Goal: Task Accomplishment & Management: Use online tool/utility

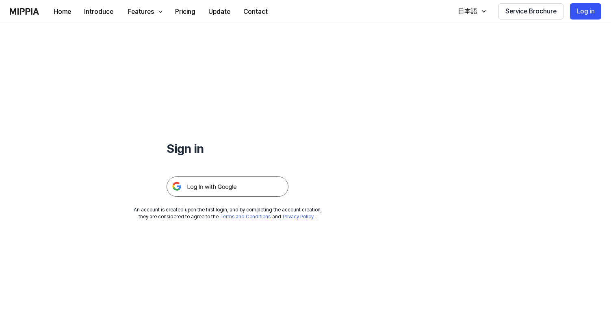
click at [221, 191] on img at bounding box center [228, 186] width 122 height 20
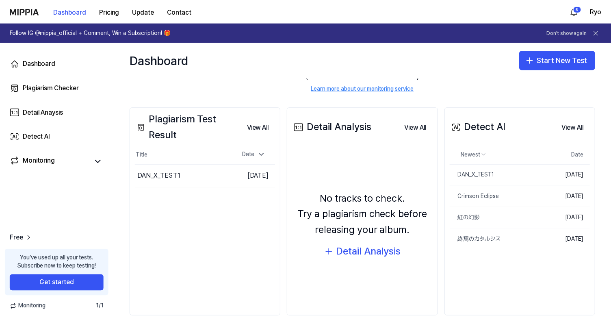
scroll to position [51, 0]
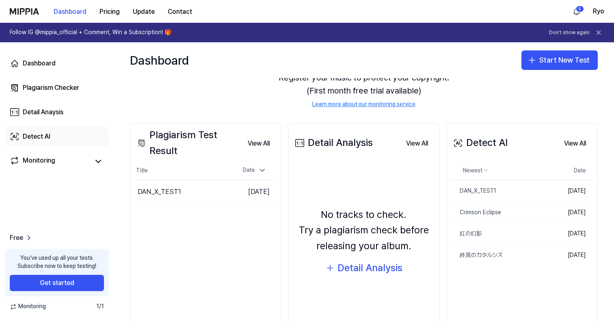
click at [54, 133] on link "Detect AI" at bounding box center [57, 137] width 104 height 20
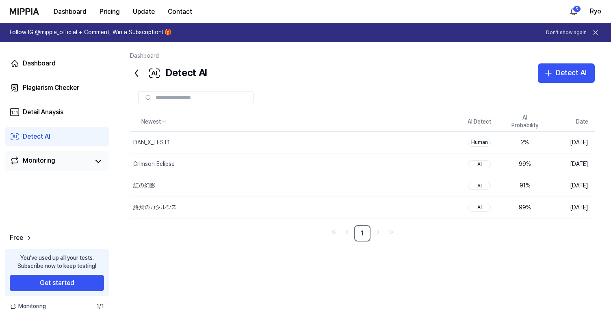
click at [77, 162] on link "Monitoring" at bounding box center [50, 161] width 80 height 11
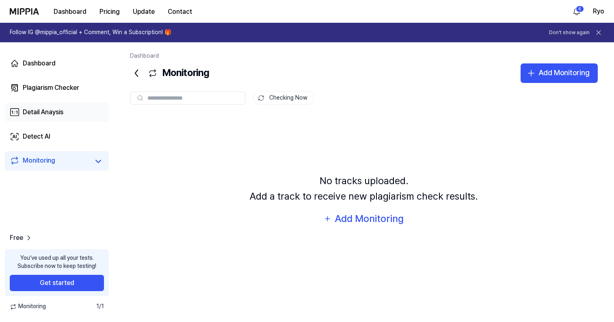
click at [60, 112] on div "Detail Anaysis" at bounding box center [43, 112] width 41 height 10
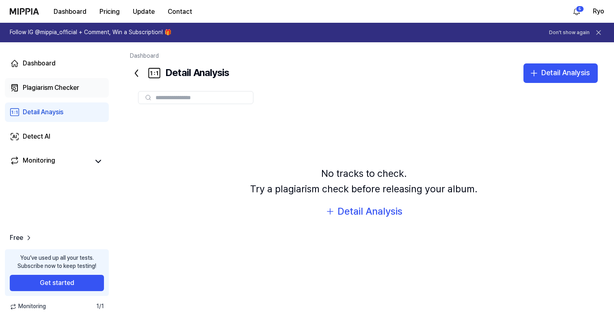
click at [68, 91] on div "Plagiarism Checker" at bounding box center [51, 88] width 56 height 10
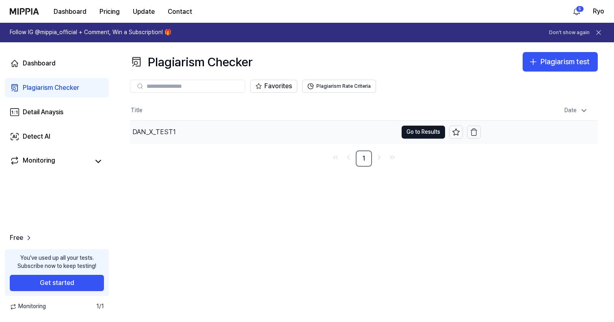
click at [206, 128] on div "DAN_X_TEST1" at bounding box center [264, 132] width 268 height 23
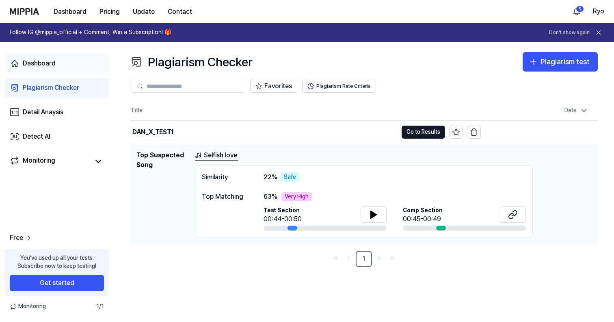
click at [53, 67] on div "Dashboard" at bounding box center [39, 64] width 33 height 10
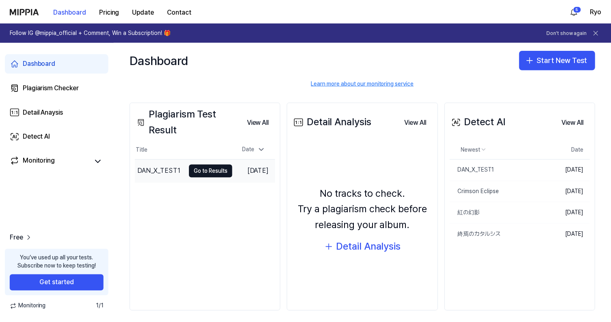
scroll to position [77, 0]
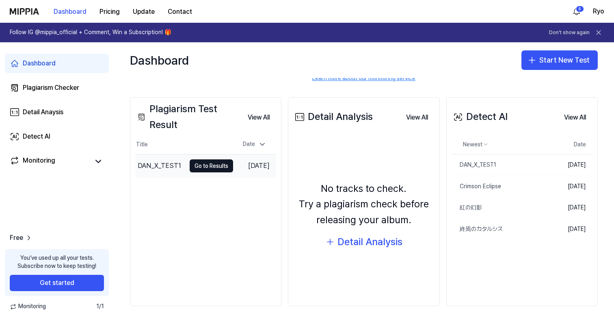
click at [153, 163] on div "DAN_X_TEST1" at bounding box center [159, 166] width 43 height 10
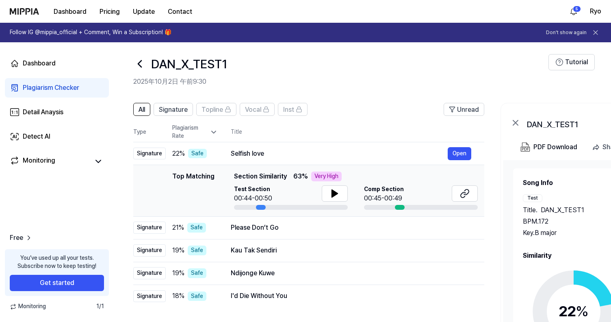
scroll to position [0, 0]
